Goal: Information Seeking & Learning: Learn about a topic

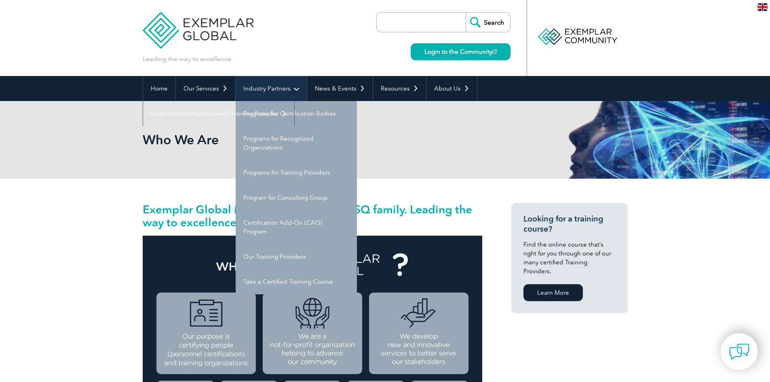
click at [263, 87] on link "Industry Partners" at bounding box center [271, 88] width 71 height 25
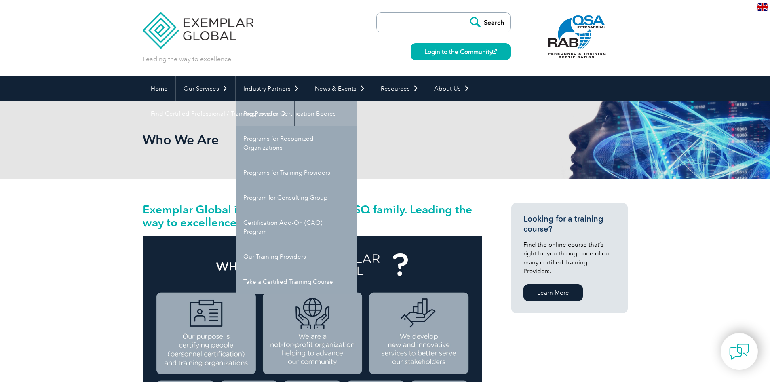
click at [267, 112] on link "Programs for Certification Bodies" at bounding box center [296, 113] width 121 height 25
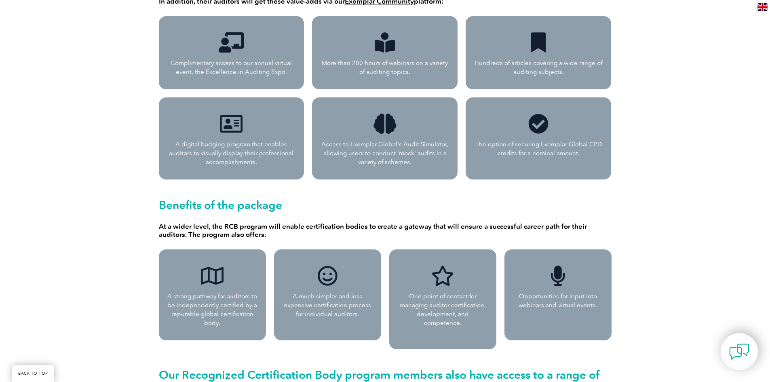
scroll to position [502, 0]
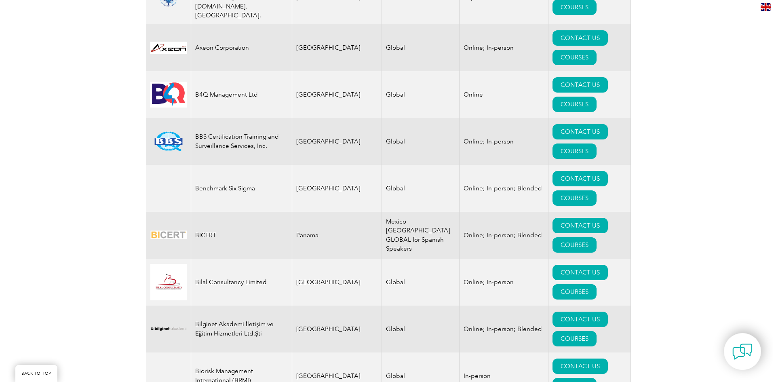
scroll to position [1366, 0]
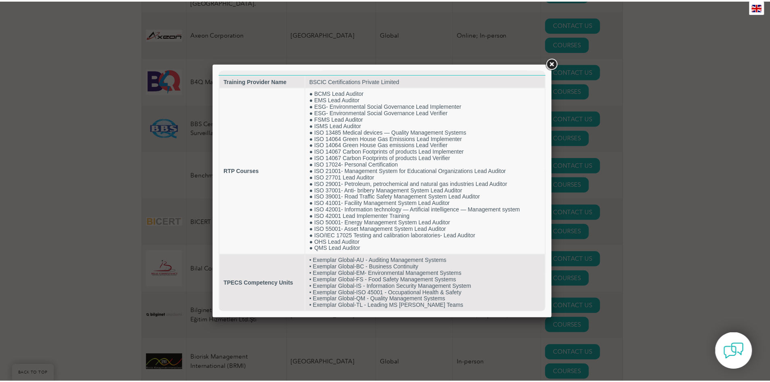
scroll to position [0, 0]
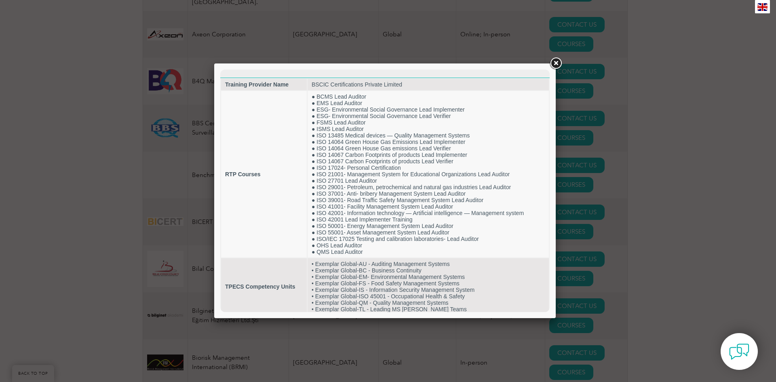
drag, startPoint x: 546, startPoint y: 104, endPoint x: 778, endPoint y: 137, distance: 233.6
click at [558, 60] on link at bounding box center [556, 63] width 15 height 15
